Goal: Task Accomplishment & Management: Use online tool/utility

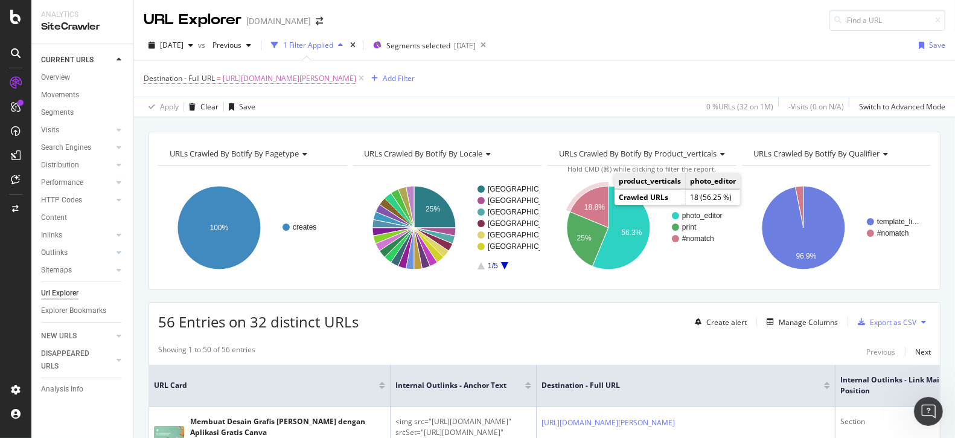
click at [351, 78] on span "[URL][DOMAIN_NAME][PERSON_NAME]" at bounding box center [289, 78] width 133 height 17
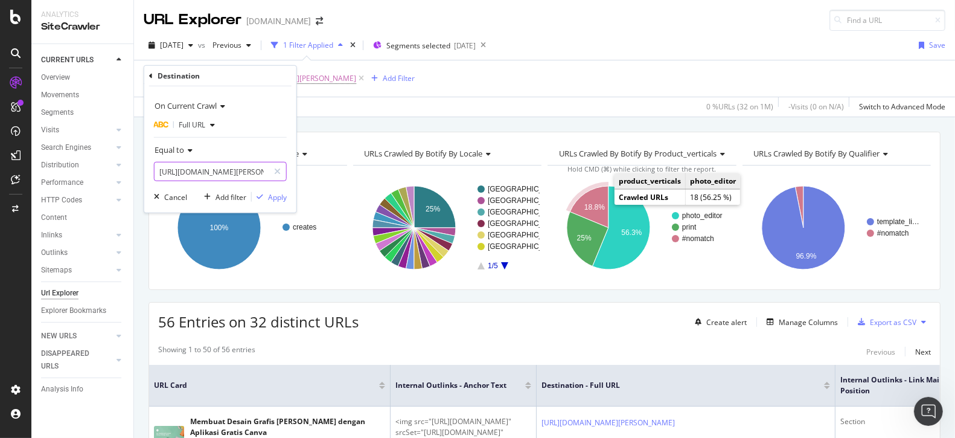
click at [232, 171] on input "[URL][DOMAIN_NAME][PERSON_NAME]" at bounding box center [212, 171] width 114 height 19
paste input "fr_fr/citations/courte"
type input "[URL][DOMAIN_NAME]"
click at [284, 198] on div "Apply" at bounding box center [277, 196] width 19 height 10
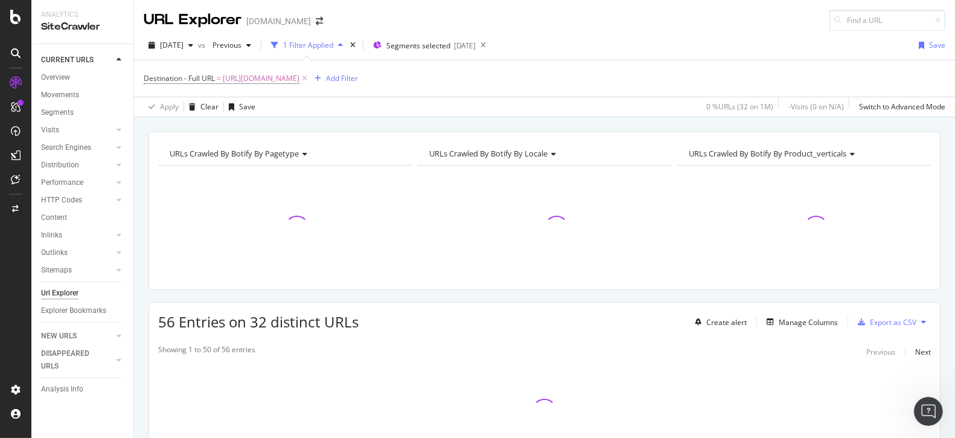
click at [276, 199] on div at bounding box center [285, 227] width 254 height 105
